Goal: Obtain resource: Download file/media

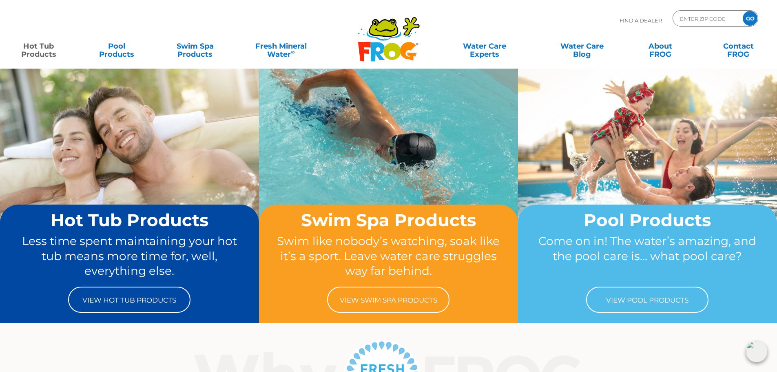
drag, startPoint x: 53, startPoint y: 51, endPoint x: 49, endPoint y: 58, distance: 9.0
click at [53, 51] on link "Hot Tub Products" at bounding box center [38, 46] width 61 height 16
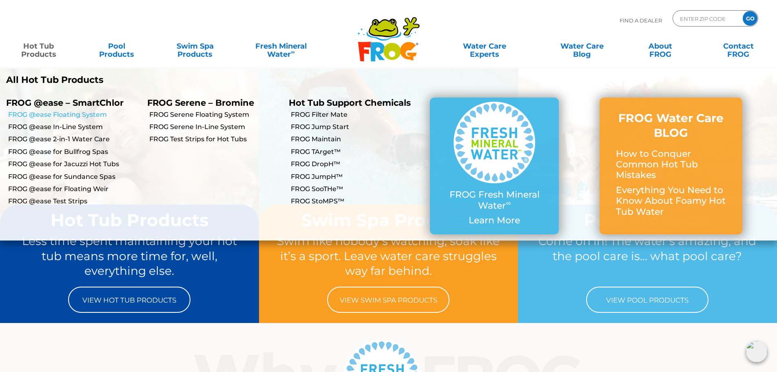
click at [80, 115] on link "FROG @ease Floating System" at bounding box center [74, 114] width 133 height 9
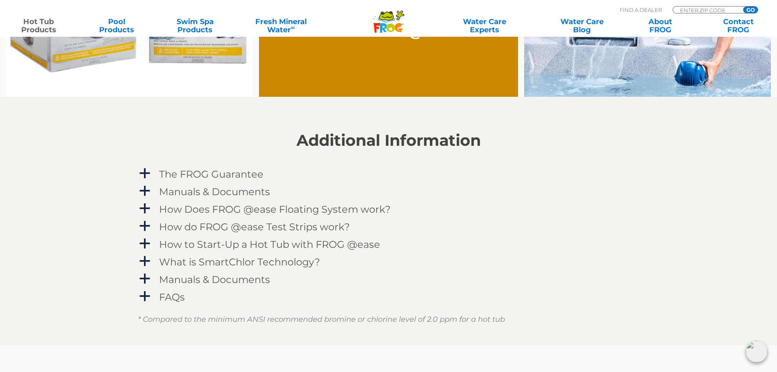
scroll to position [775, 0]
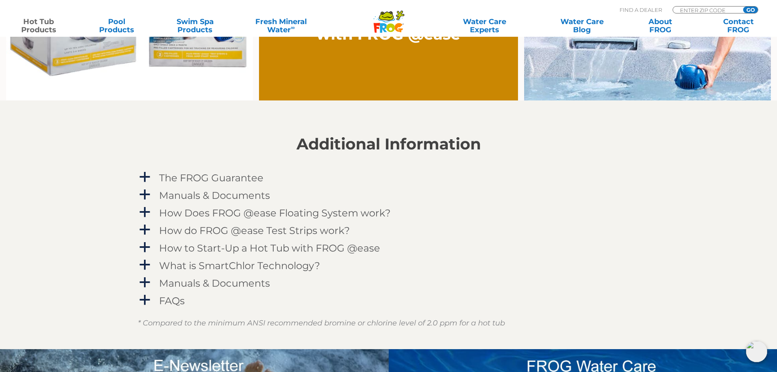
click at [201, 274] on div "a The FROG Guarantee [DATE] of purchasing a FROG ® Serene ® Floating System or …" at bounding box center [389, 239] width 502 height 140
click at [193, 282] on h4 "Manuals & Documents" at bounding box center [214, 282] width 111 height 11
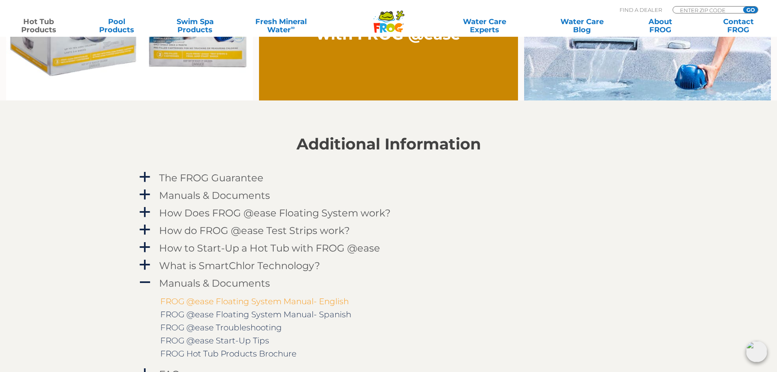
click at [243, 305] on link "FROG @ease Floating System Manual- English" at bounding box center [254, 301] width 188 height 10
